Goal: Information Seeking & Learning: Learn about a topic

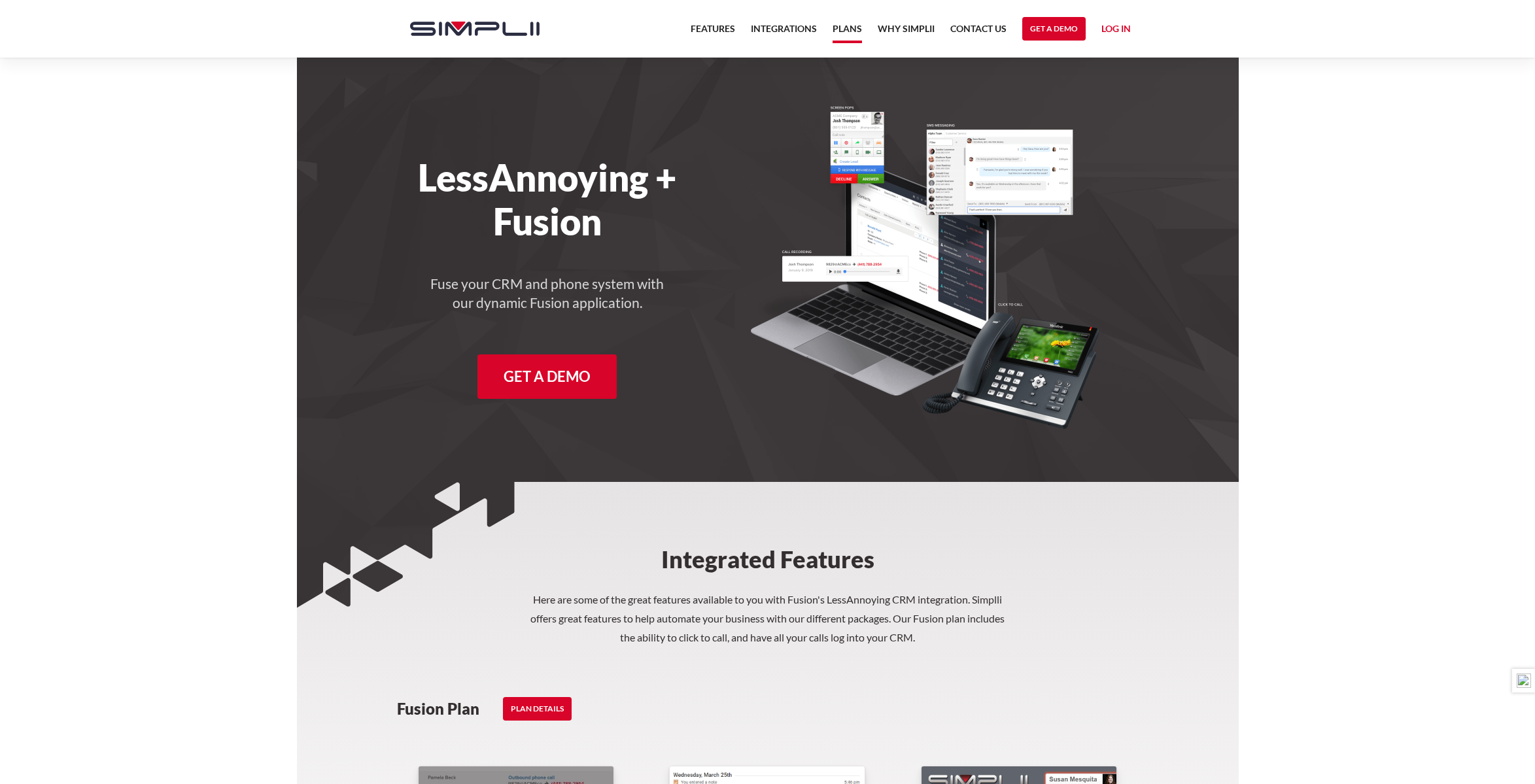
click at [839, 25] on link "Plans" at bounding box center [847, 32] width 29 height 22
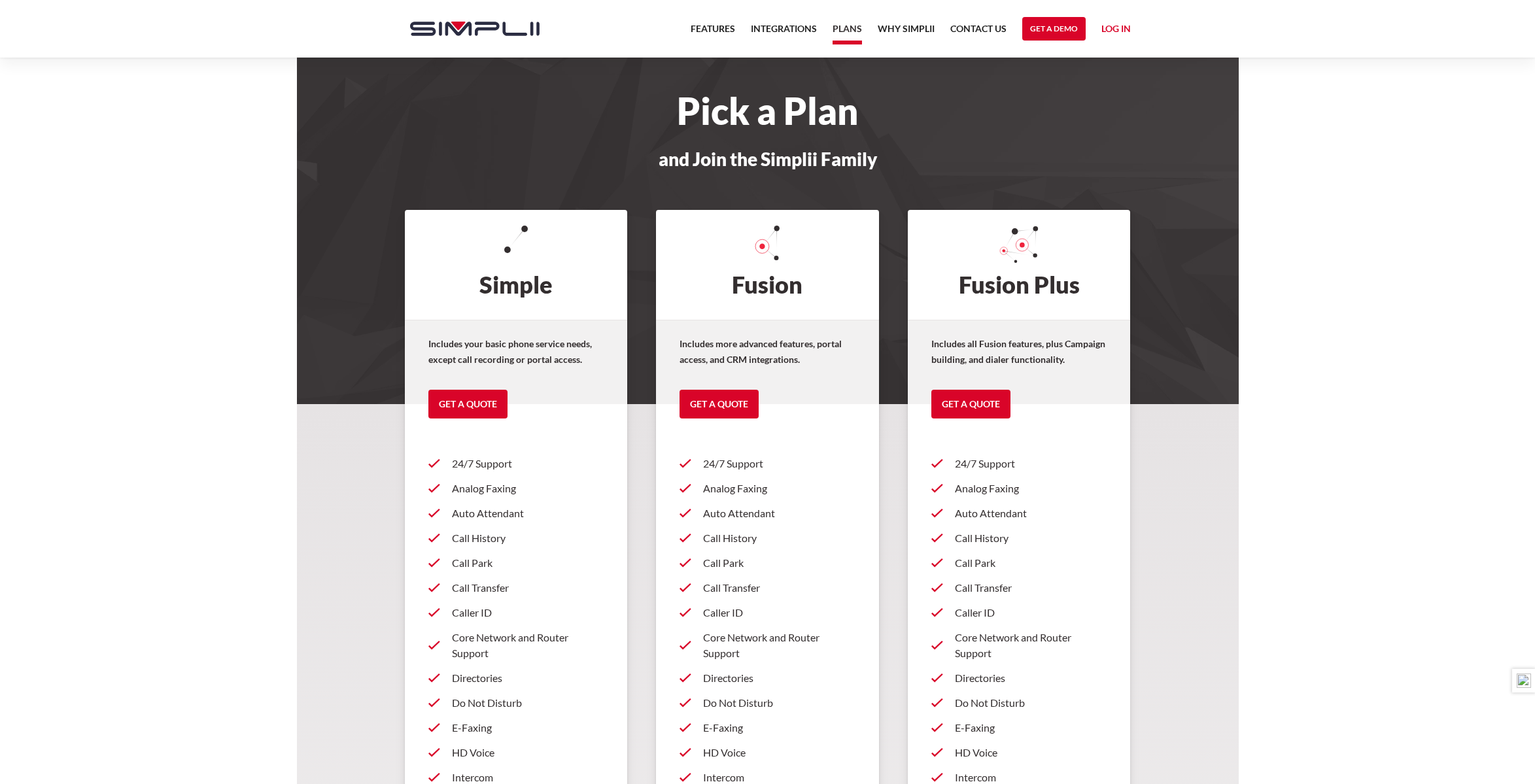
drag, startPoint x: 1539, startPoint y: 152, endPoint x: 1518, endPoint y: -101, distance: 253.9
click at [1518, 0] on html "Features Integrations PRoducts Plans Why Simplii Contact US Master Agreement Ge…" at bounding box center [768, 392] width 1535 height 784
click at [927, 30] on link "Why Simplii" at bounding box center [906, 32] width 57 height 22
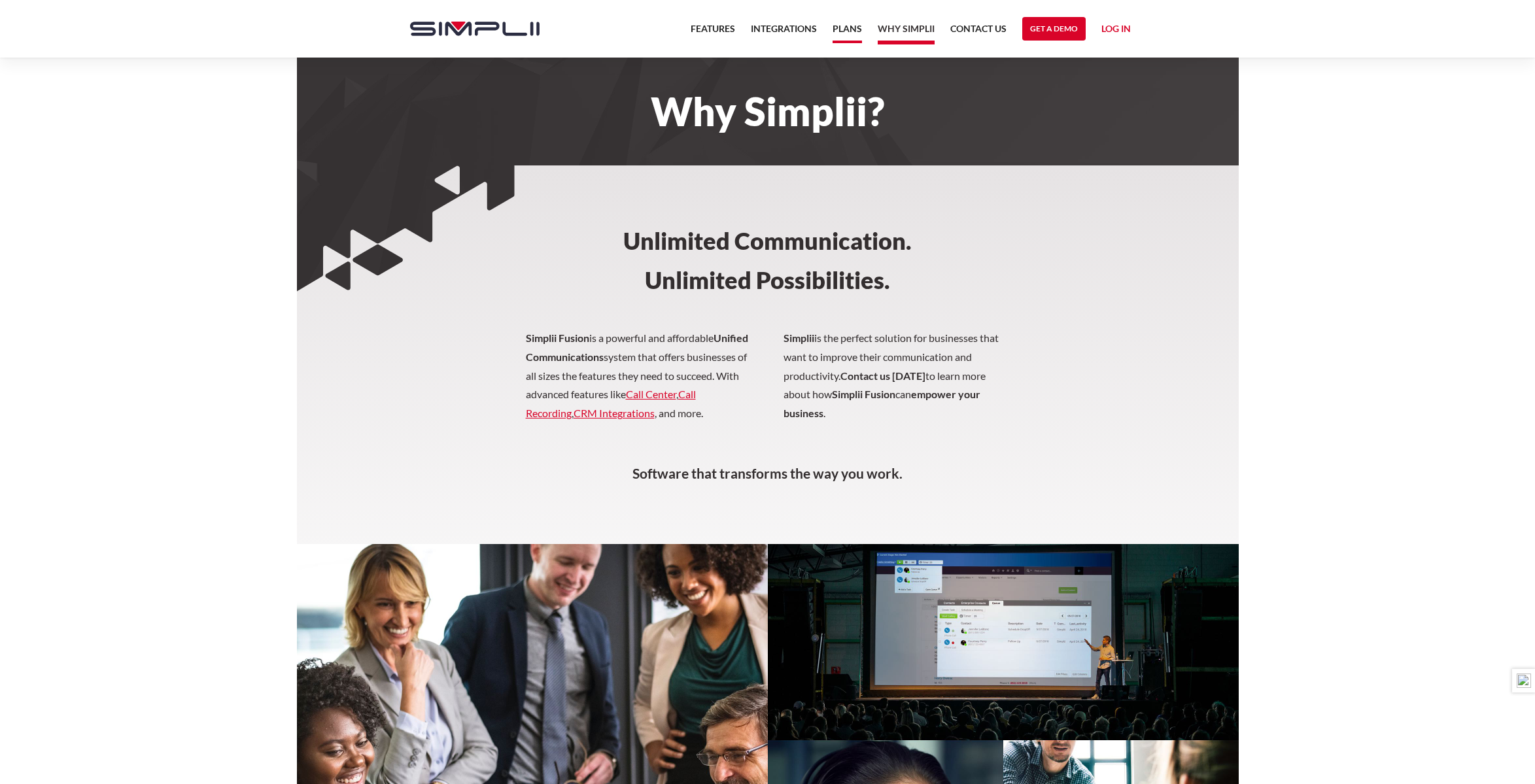
click at [843, 29] on link "Plans" at bounding box center [847, 32] width 29 height 22
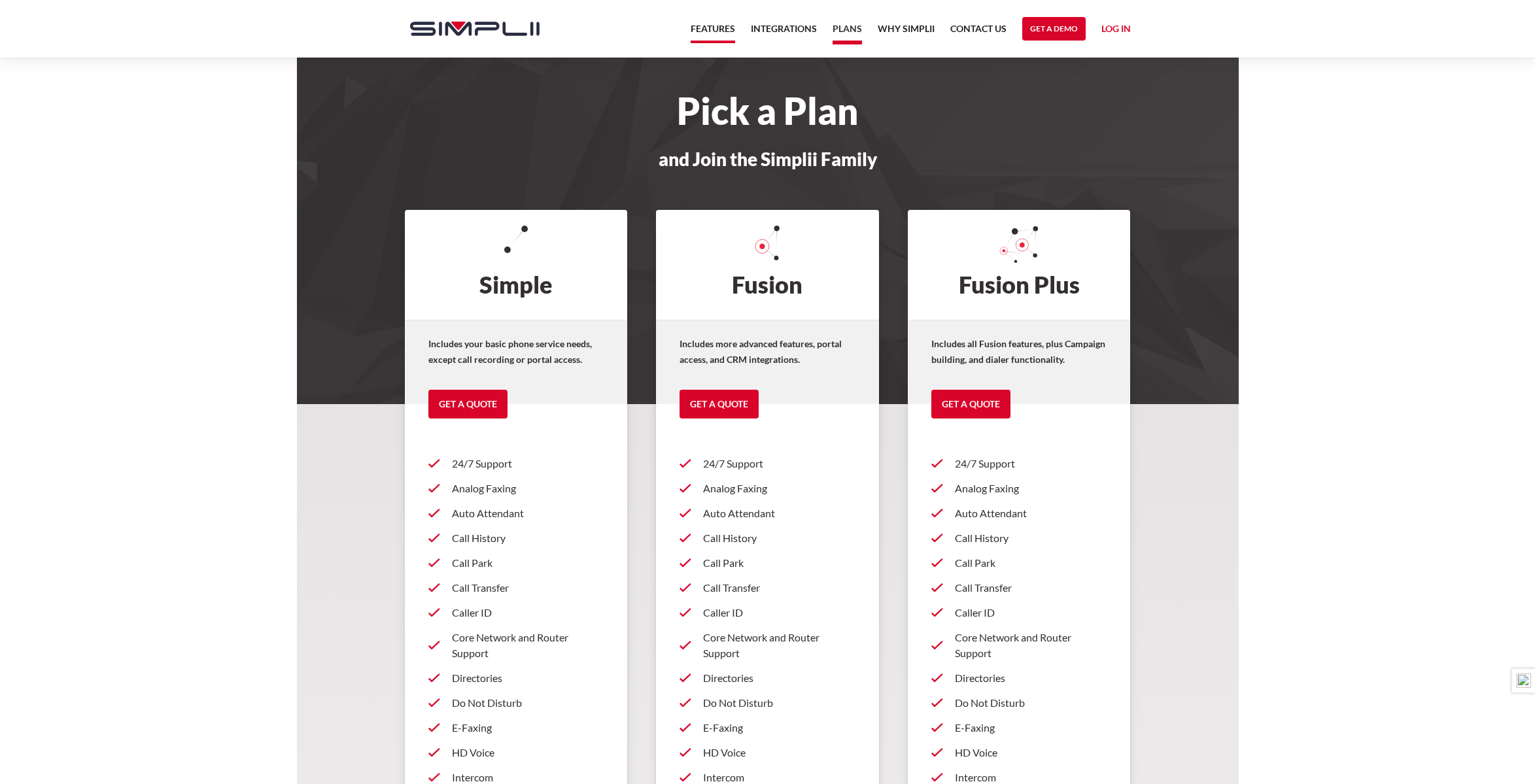
click at [724, 33] on link "Features" at bounding box center [713, 32] width 44 height 22
